Goal: Book appointment/travel/reservation

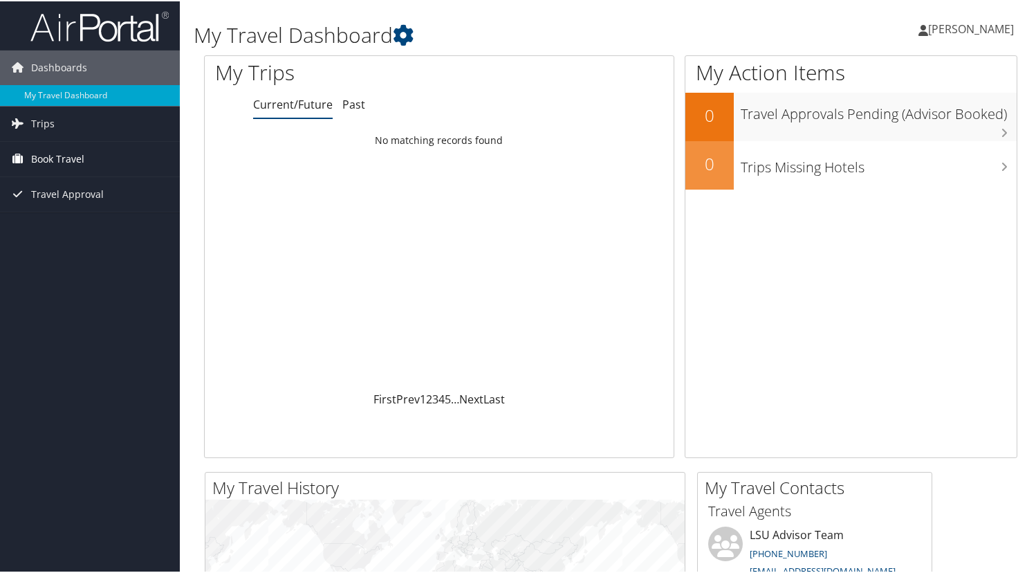
click at [82, 159] on span "Book Travel" at bounding box center [57, 157] width 53 height 35
click at [105, 157] on link "Book Travel" at bounding box center [90, 157] width 180 height 35
click at [100, 161] on link "Book Travel" at bounding box center [90, 157] width 180 height 35
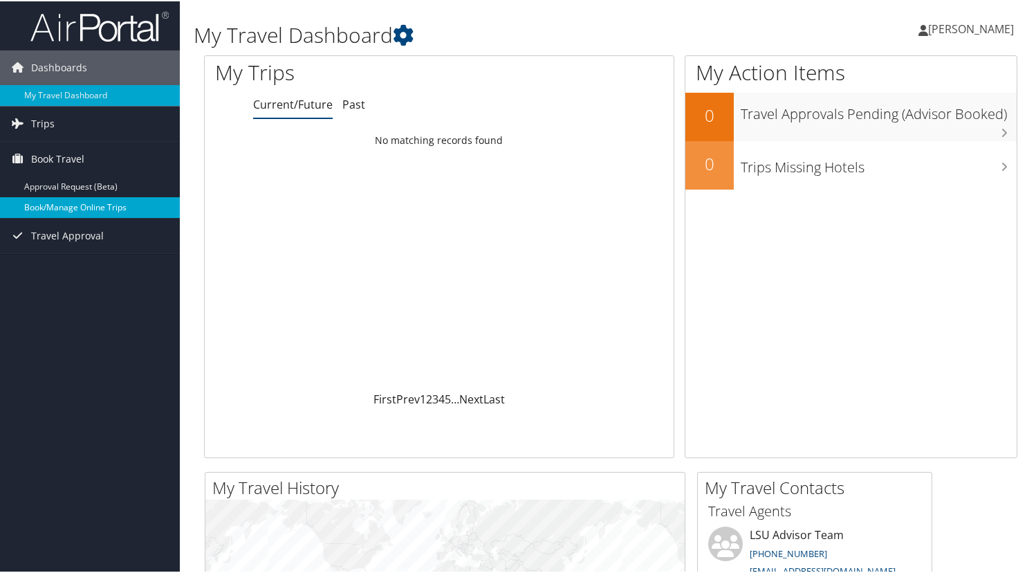
click at [116, 204] on link "Book/Manage Online Trips" at bounding box center [90, 206] width 180 height 21
